Goal: Task Accomplishment & Management: Complete application form

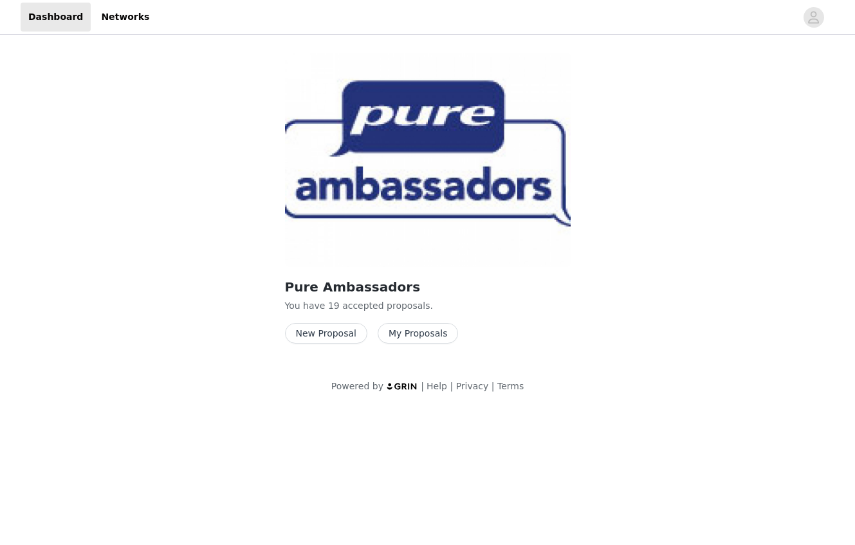
click at [333, 334] on button "New Proposal" at bounding box center [326, 333] width 82 height 21
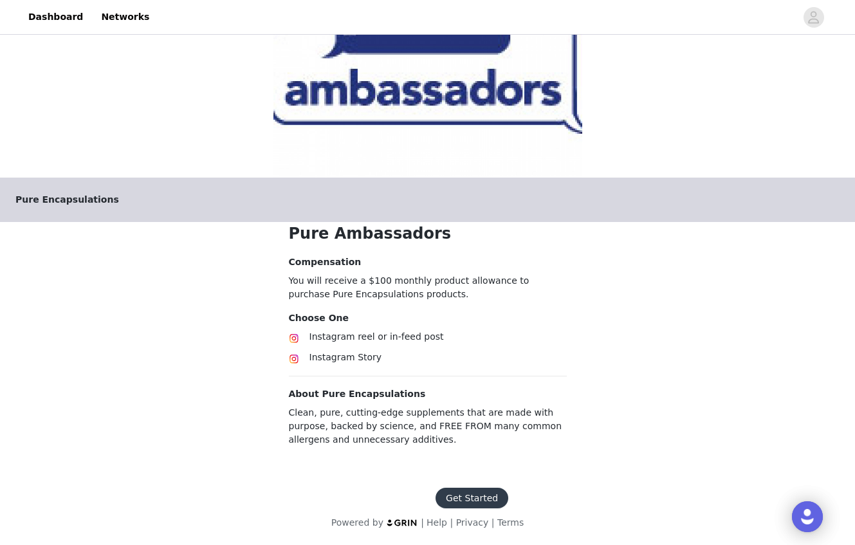
scroll to position [91, 0]
click at [470, 495] on button "Get Started" at bounding box center [472, 498] width 73 height 21
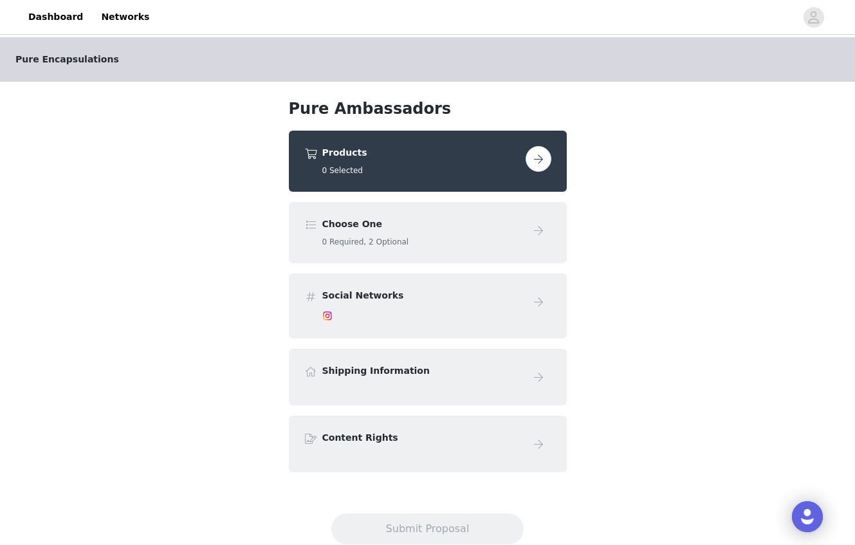
click at [536, 160] on button "button" at bounding box center [539, 159] width 26 height 26
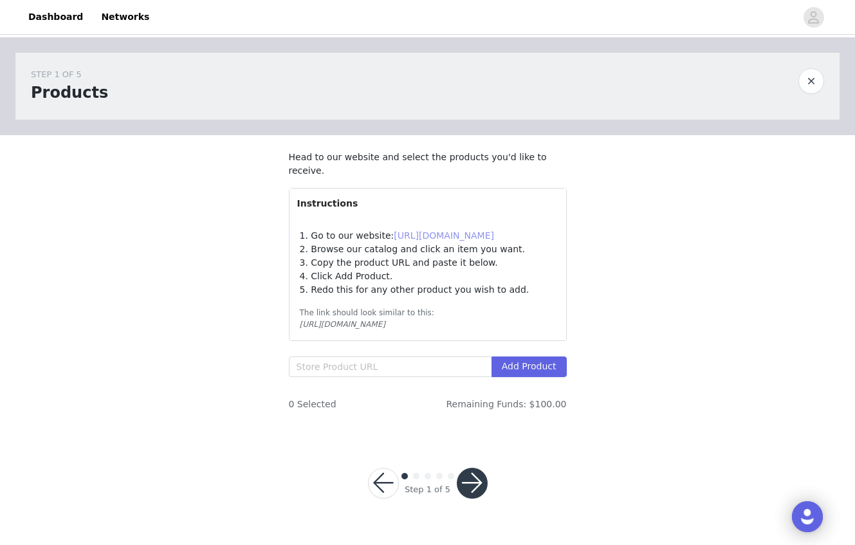
click at [448, 234] on link "[URL][DOMAIN_NAME]" at bounding box center [444, 235] width 100 height 10
paste input "[URL][DOMAIN_NAME]"
type input "[URL][DOMAIN_NAME]"
click at [522, 370] on button "Add Product" at bounding box center [528, 366] width 75 height 21
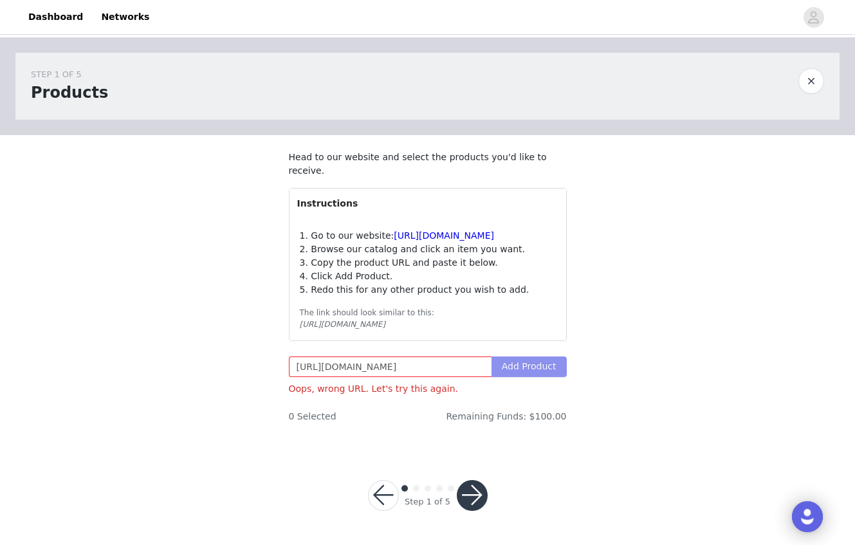
click at [525, 367] on button "Add Product" at bounding box center [528, 366] width 75 height 21
drag, startPoint x: 488, startPoint y: 368, endPoint x: 219, endPoint y: 366, distance: 268.3
click at [219, 366] on div "STEP 1 OF 5 Products Head to our website and select the products you'd like to …" at bounding box center [427, 243] width 855 height 412
paste input "[URL][DOMAIN_NAME]"
type input "[URL][DOMAIN_NAME]"
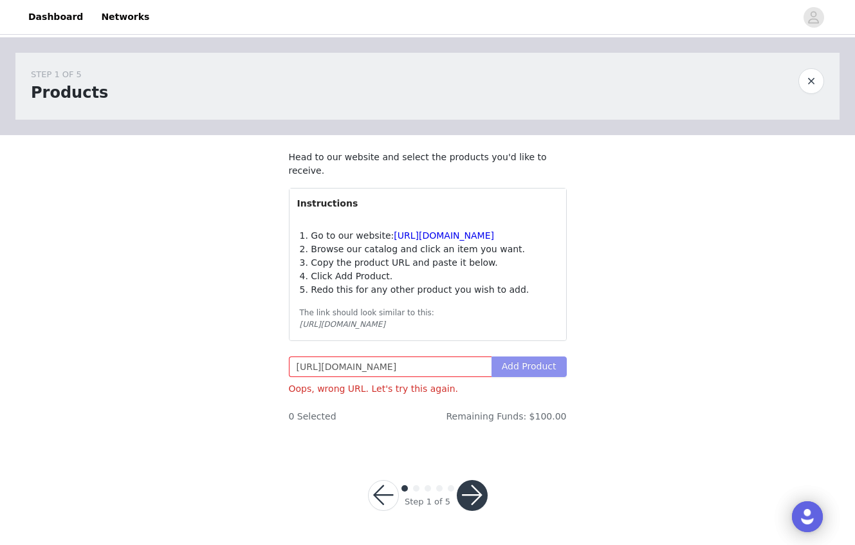
click at [540, 362] on button "Add Product" at bounding box center [528, 366] width 75 height 21
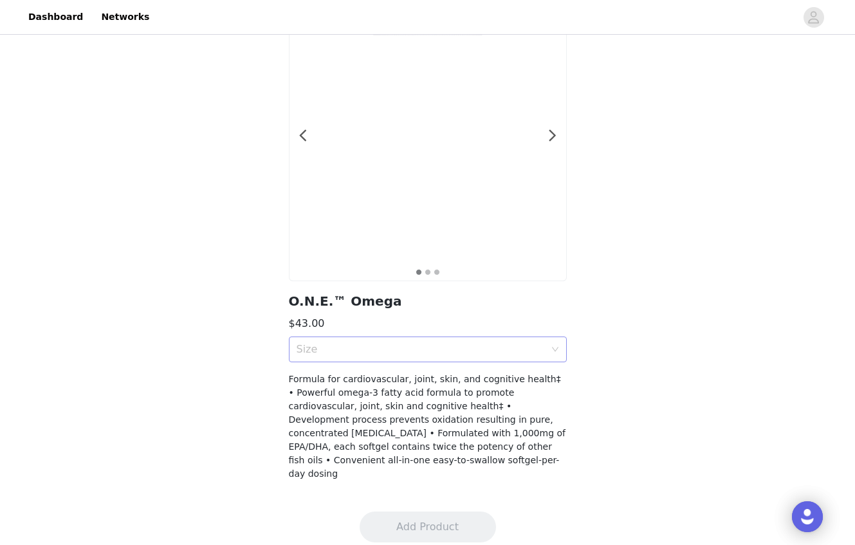
scroll to position [80, 0]
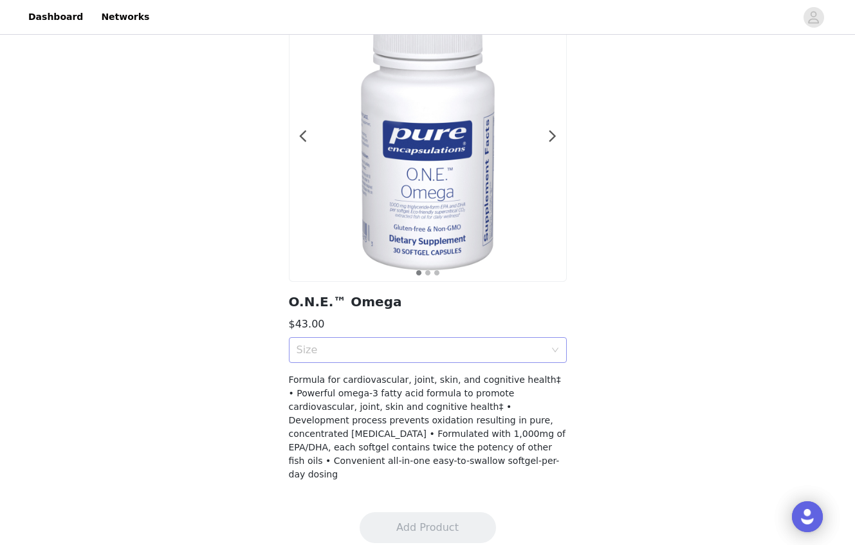
click at [552, 347] on icon "icon: down" at bounding box center [555, 350] width 8 height 8
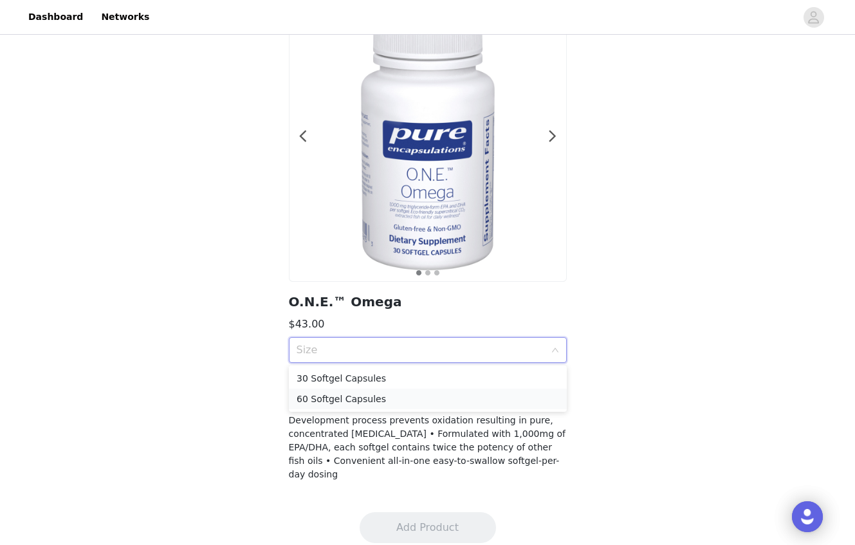
click at [472, 402] on div "60 Softgel Capsules" at bounding box center [428, 399] width 262 height 14
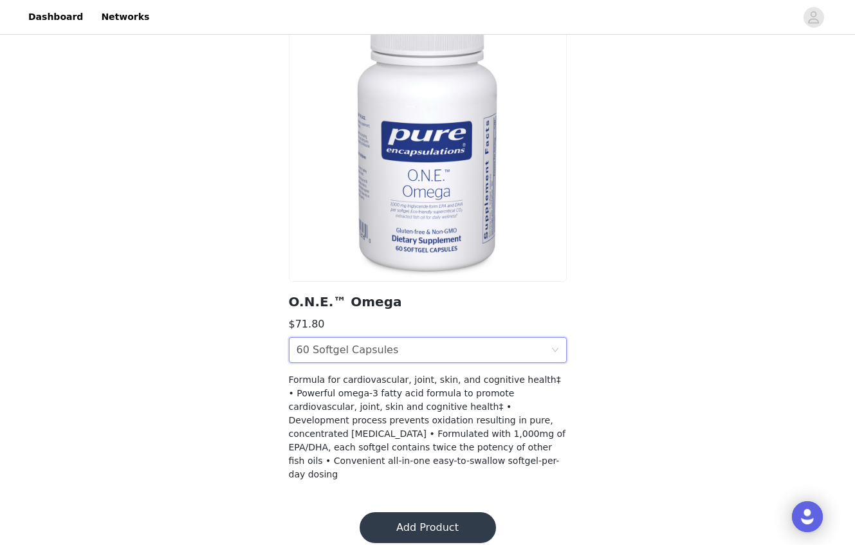
click at [553, 346] on icon "icon: down" at bounding box center [555, 350] width 8 height 8
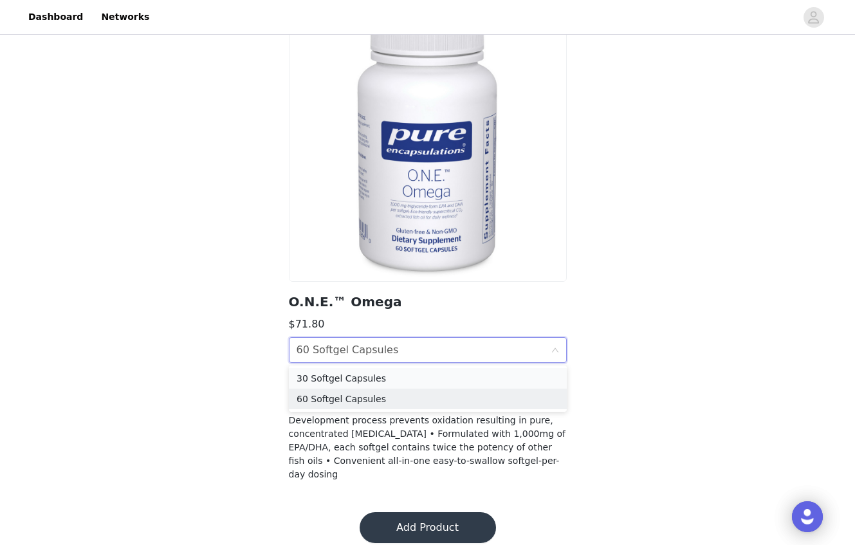
click at [459, 377] on div "30 Softgel Capsules" at bounding box center [428, 378] width 262 height 14
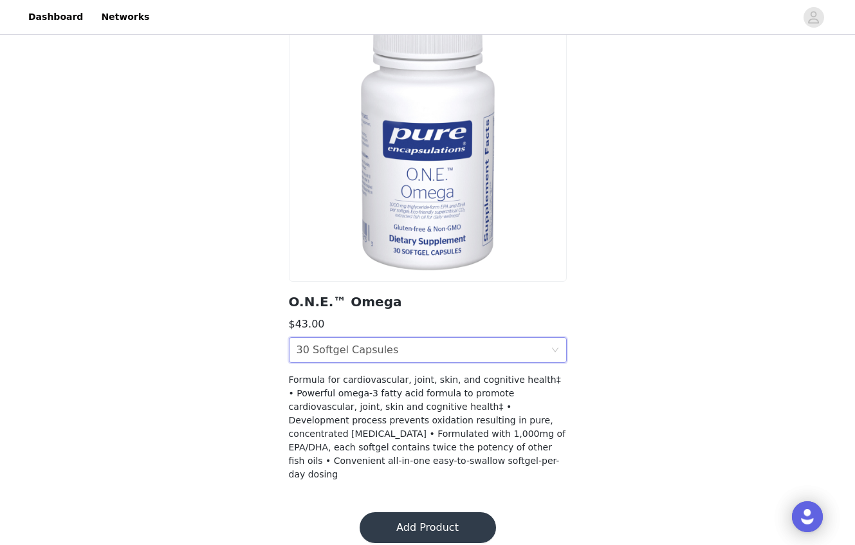
click at [424, 512] on button "Add Product" at bounding box center [428, 527] width 136 height 31
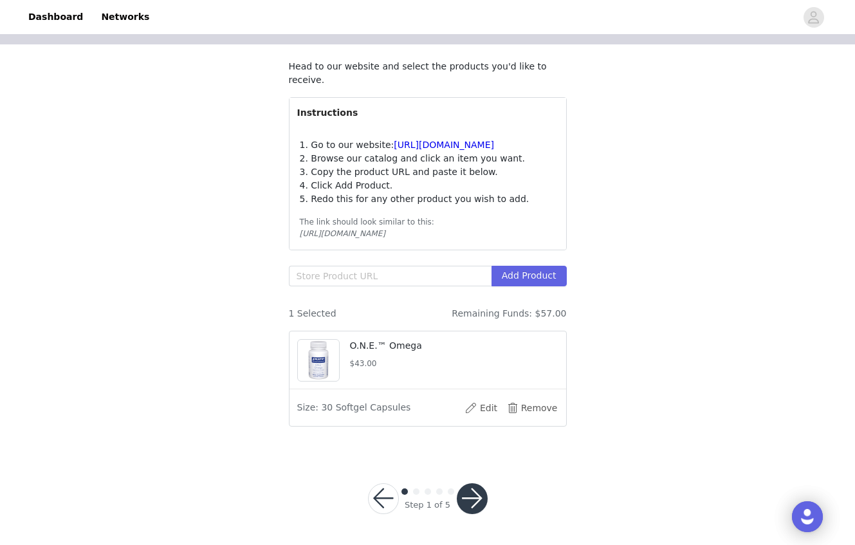
scroll to position [90, 0]
click at [328, 271] on input "text" at bounding box center [390, 276] width 203 height 21
paste input "[URL][DOMAIN_NAME]"
type input "[URL][DOMAIN_NAME]"
click at [543, 279] on button "Add Product" at bounding box center [528, 276] width 75 height 21
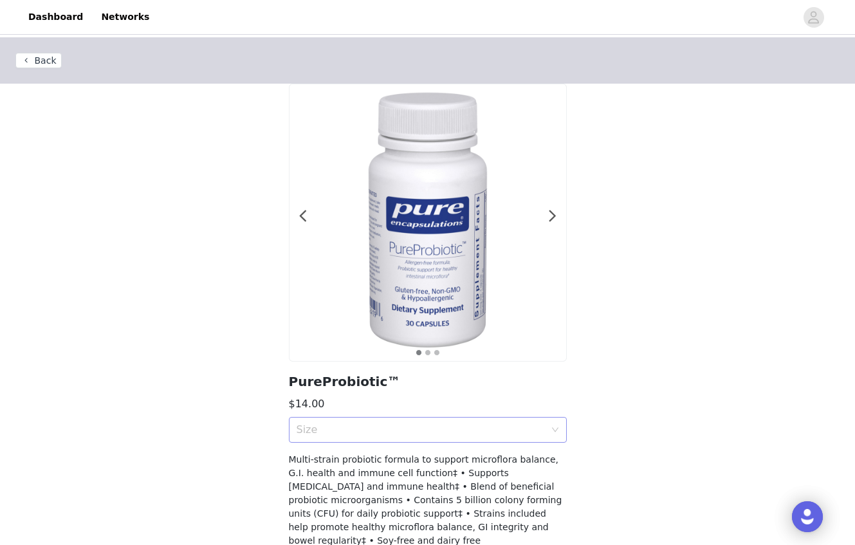
click at [554, 423] on div "Size" at bounding box center [428, 430] width 278 height 26
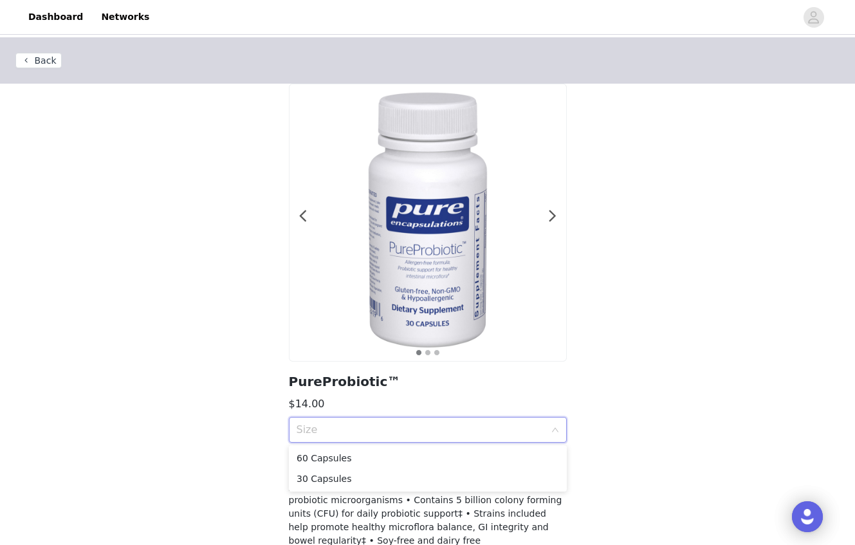
click at [522, 447] on ul "60 Capsules 30 Capsules" at bounding box center [428, 468] width 278 height 46
click at [515, 453] on div "60 Capsules" at bounding box center [428, 458] width 262 height 14
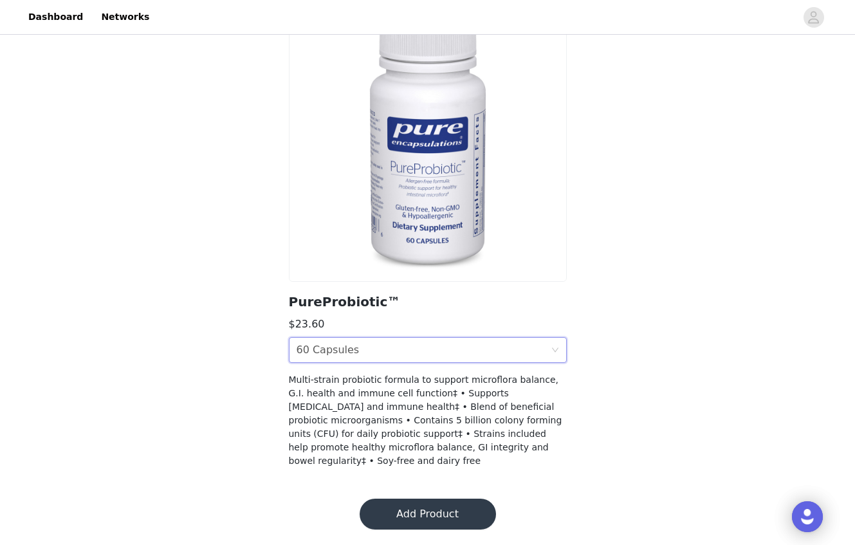
scroll to position [80, 0]
click at [430, 514] on button "Add Product" at bounding box center [428, 514] width 136 height 31
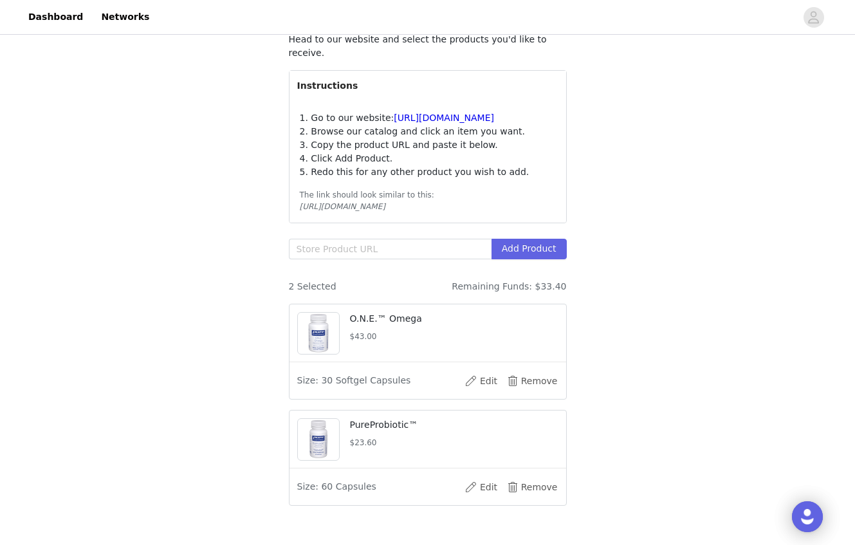
scroll to position [123, 0]
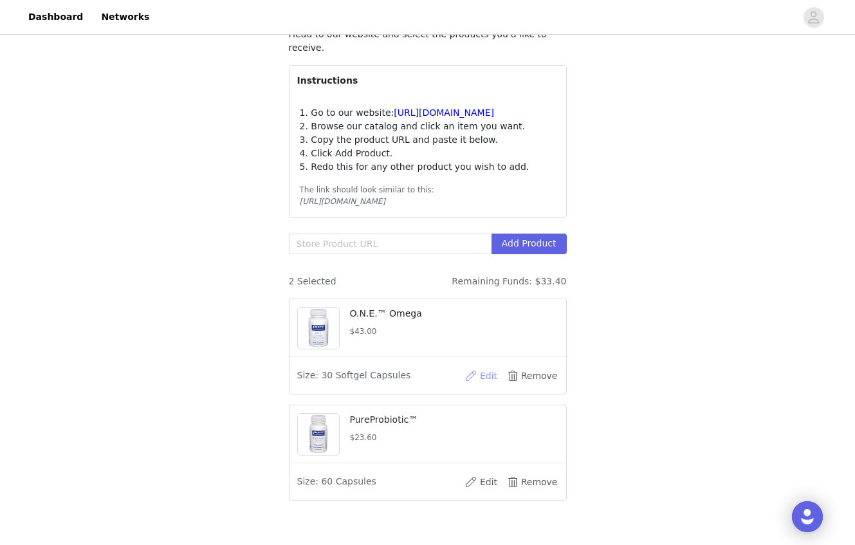
click at [488, 374] on button "Edit" at bounding box center [480, 375] width 51 height 21
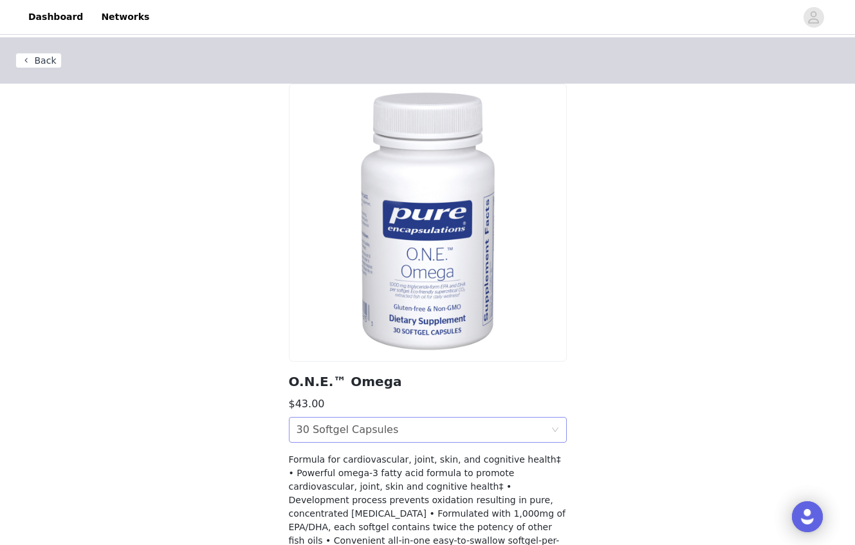
click at [502, 417] on div "Size 30 Softgel Capsules" at bounding box center [424, 429] width 254 height 24
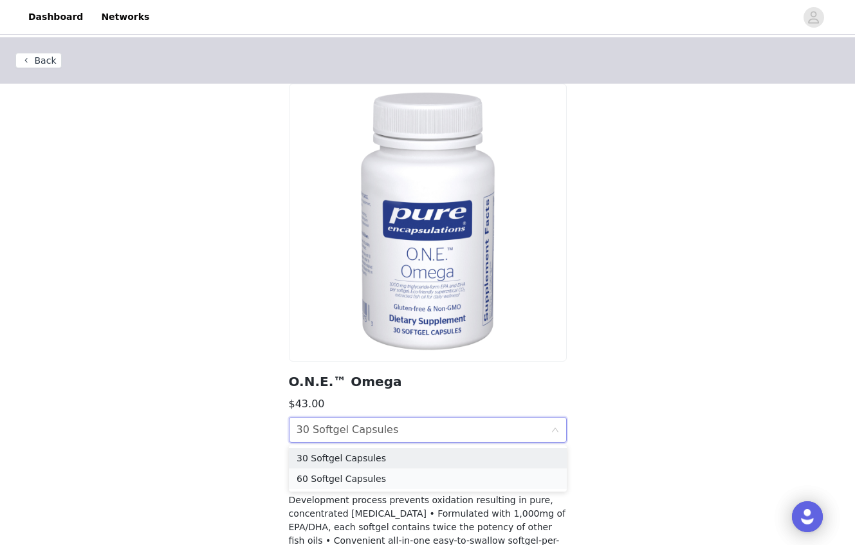
click at [399, 483] on div "60 Softgel Capsules" at bounding box center [428, 479] width 262 height 14
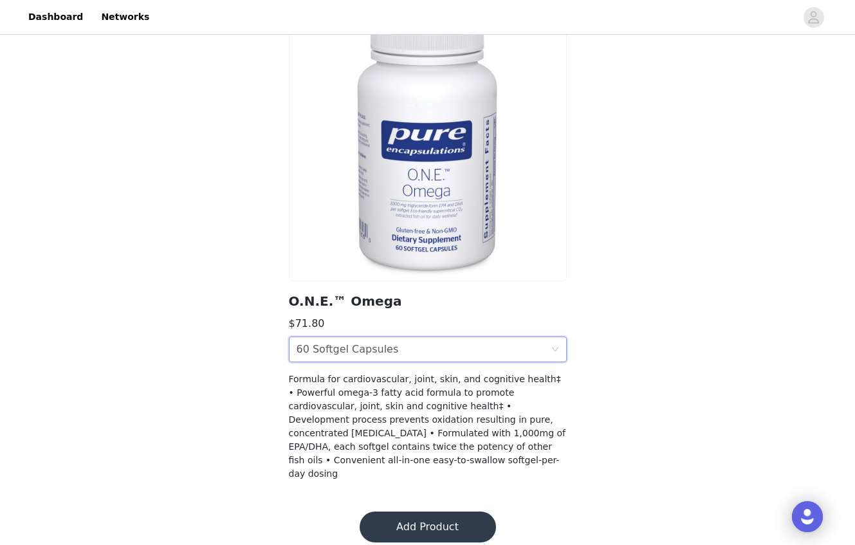
scroll to position [80, 0]
click at [434, 519] on button "Add Product" at bounding box center [428, 527] width 136 height 31
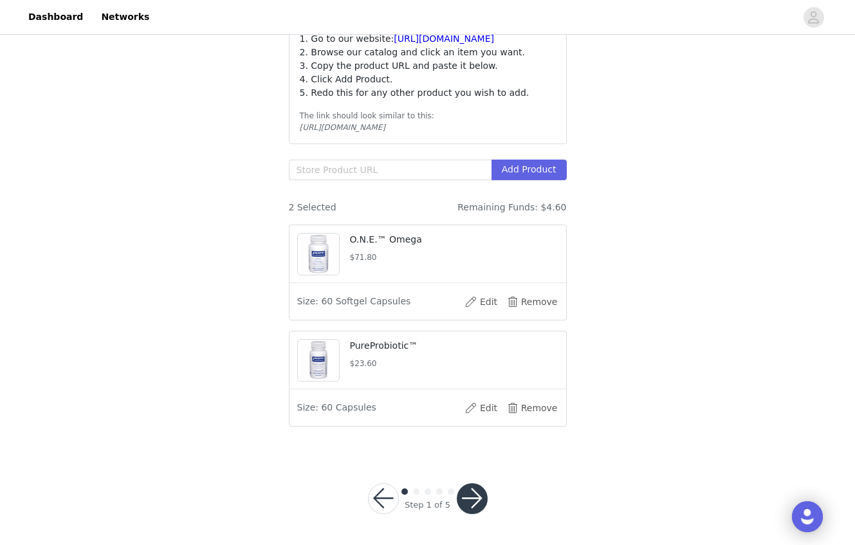
scroll to position [196, 0]
click at [471, 499] on button "button" at bounding box center [472, 499] width 31 height 31
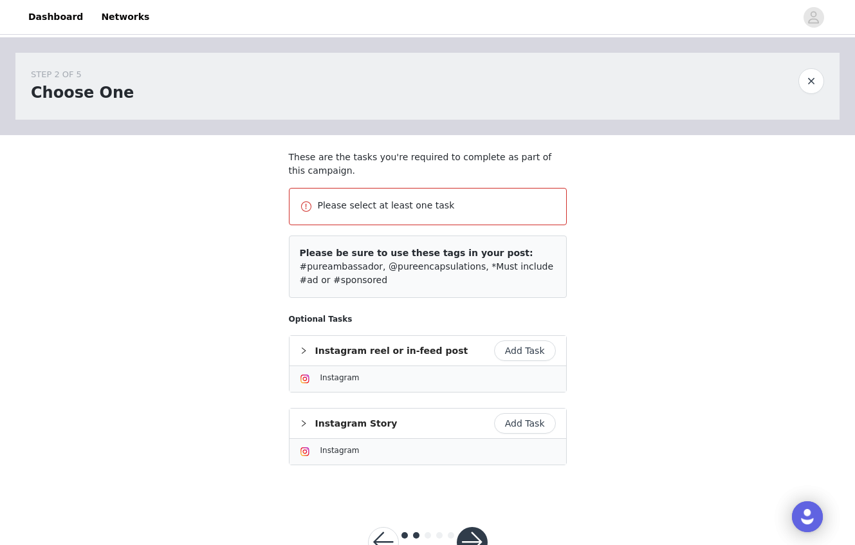
click at [527, 424] on button "Add Task" at bounding box center [525, 423] width 62 height 21
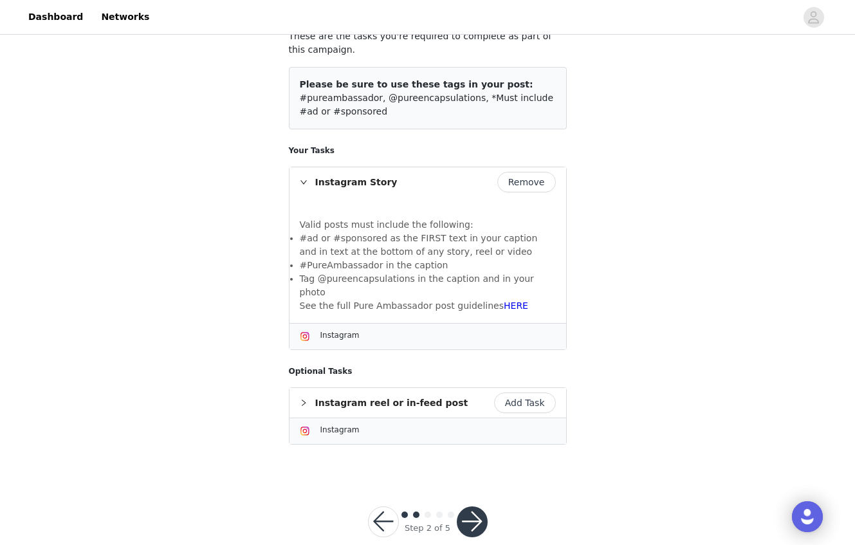
scroll to position [121, 0]
click at [467, 506] on button "button" at bounding box center [472, 521] width 31 height 31
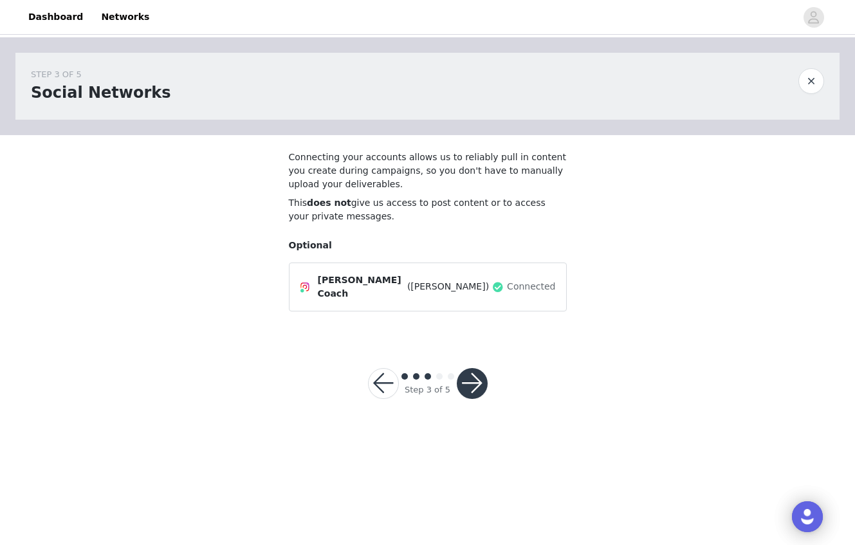
click at [476, 382] on button "button" at bounding box center [472, 383] width 31 height 31
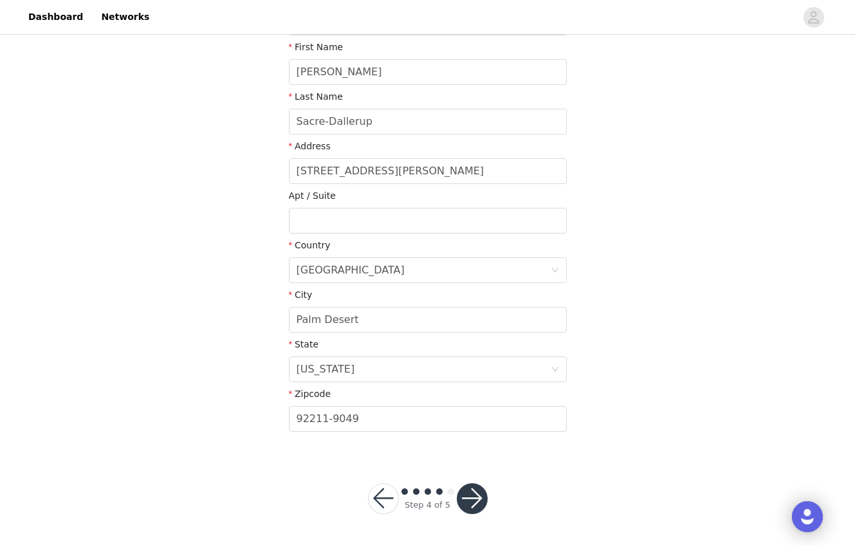
scroll to position [249, 0]
click at [470, 497] on button "button" at bounding box center [472, 499] width 31 height 31
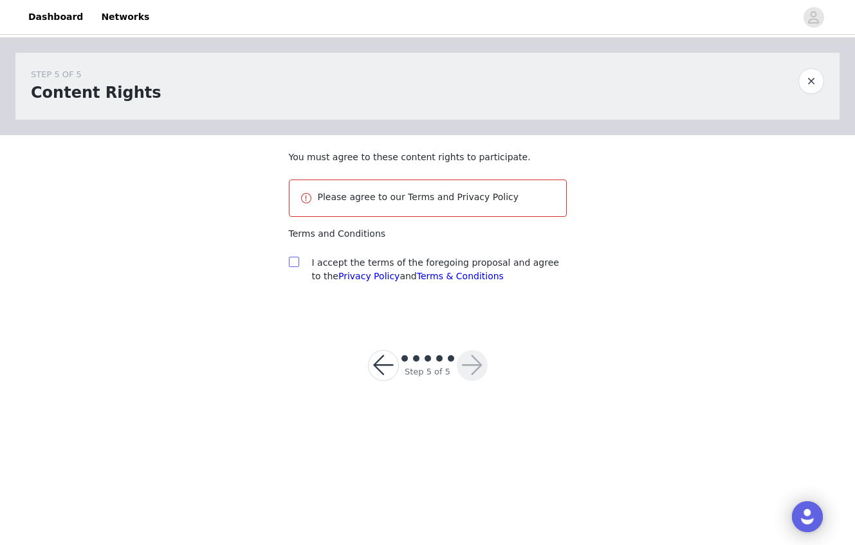
click at [295, 261] on input "checkbox" at bounding box center [293, 261] width 9 height 9
checkbox input "true"
click at [473, 365] on button "button" at bounding box center [472, 365] width 31 height 31
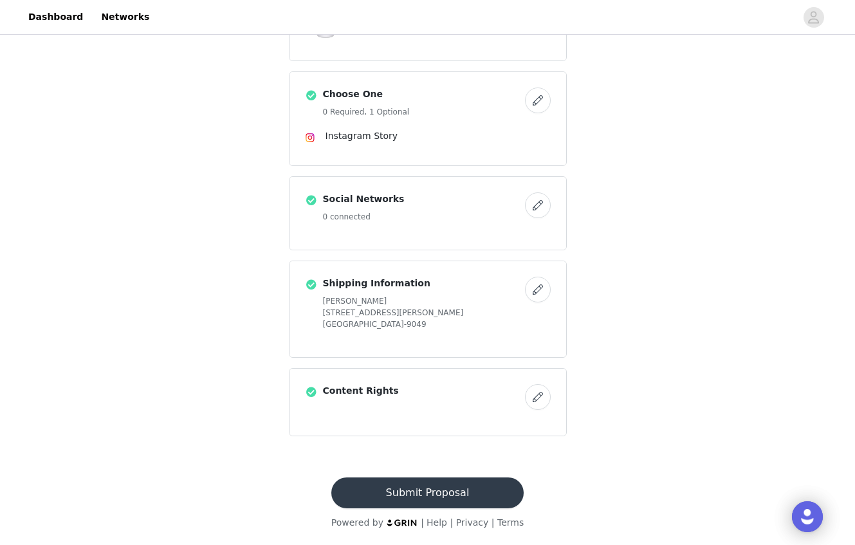
scroll to position [236, 0]
click at [454, 491] on button "Submit Proposal" at bounding box center [427, 492] width 192 height 31
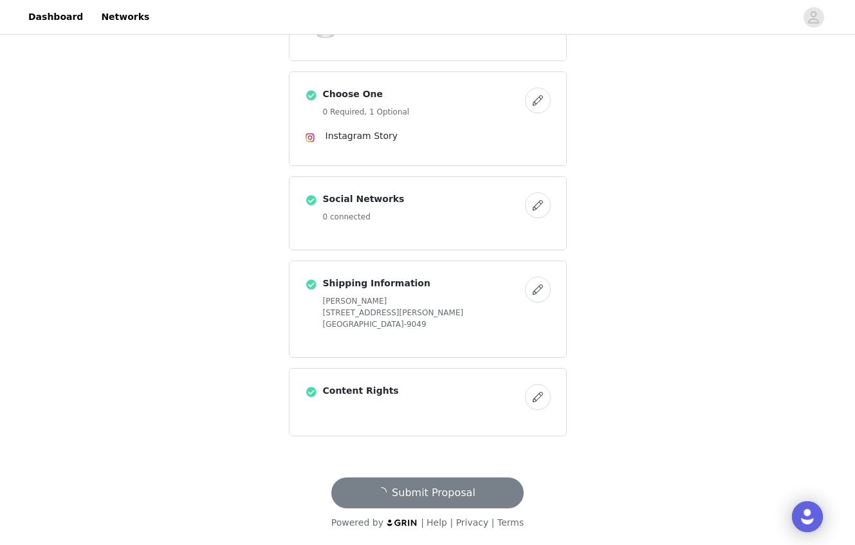
scroll to position [0, 0]
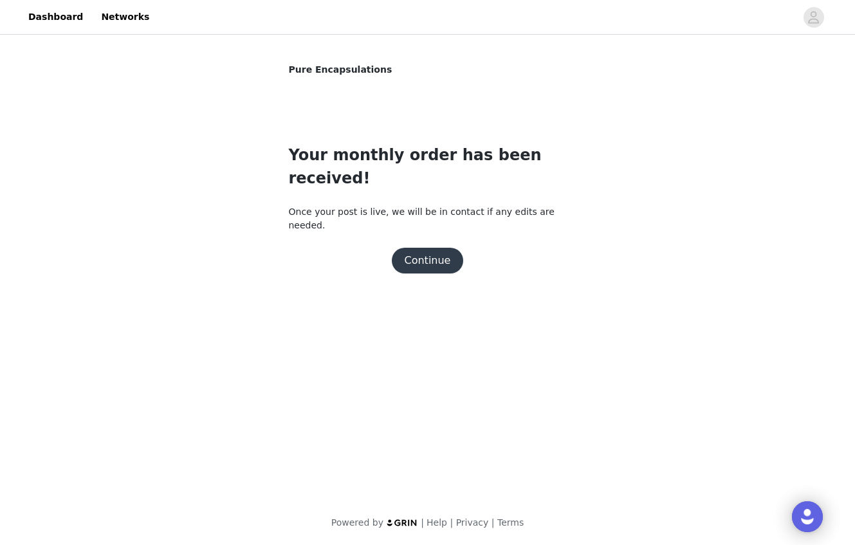
click at [430, 248] on button "Continue" at bounding box center [428, 261] width 72 height 26
